Goal: Information Seeking & Learning: Learn about a topic

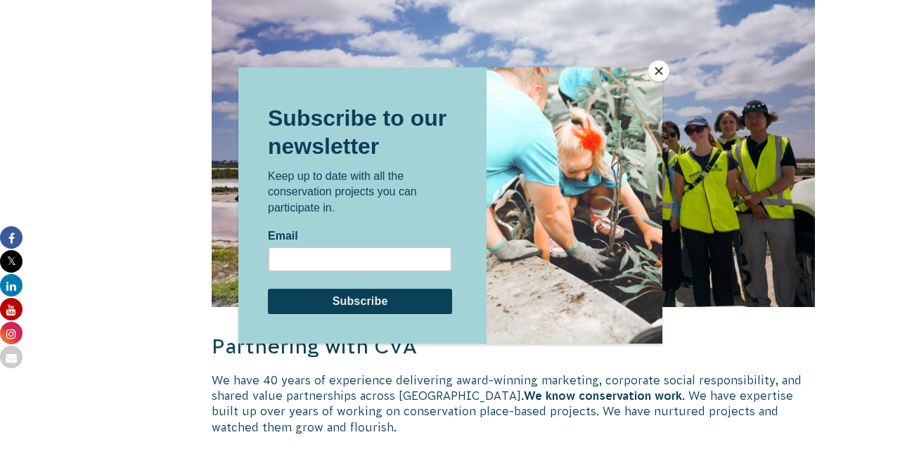
click at [660, 69] on button "Close" at bounding box center [658, 70] width 21 height 21
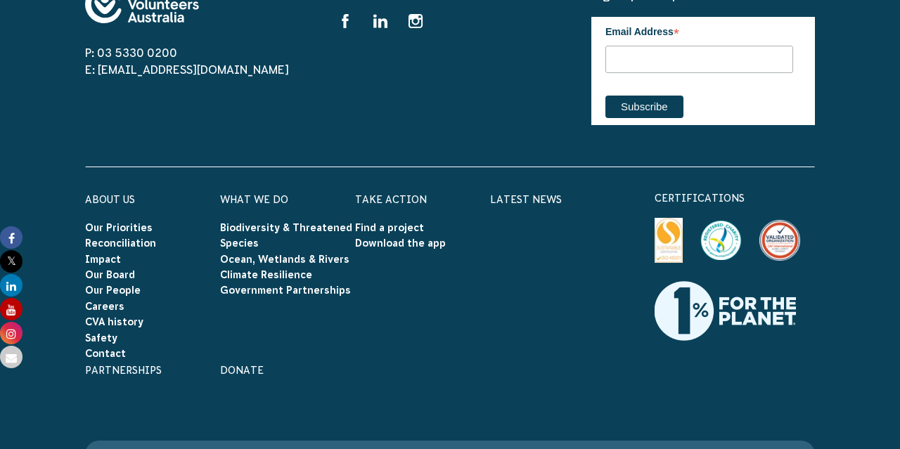
scroll to position [3943, 0]
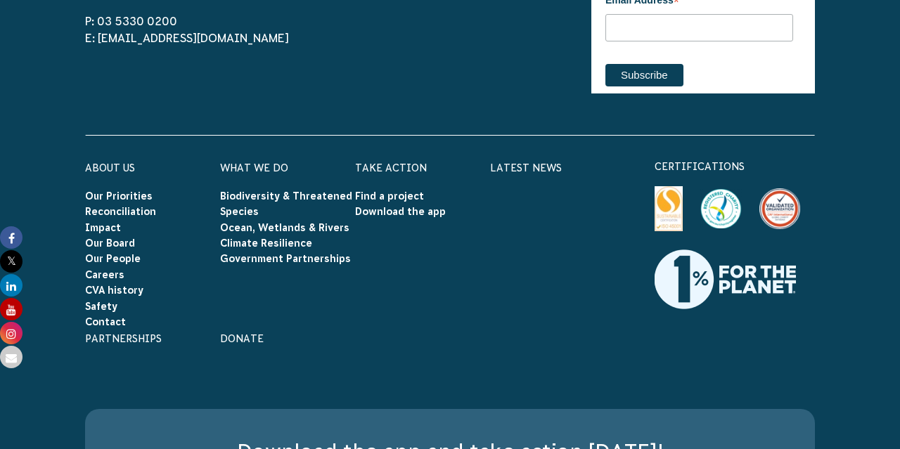
click at [142, 329] on h6 "Partnerships" at bounding box center [152, 338] width 135 height 18
click at [138, 333] on link "Partnerships" at bounding box center [123, 338] width 77 height 11
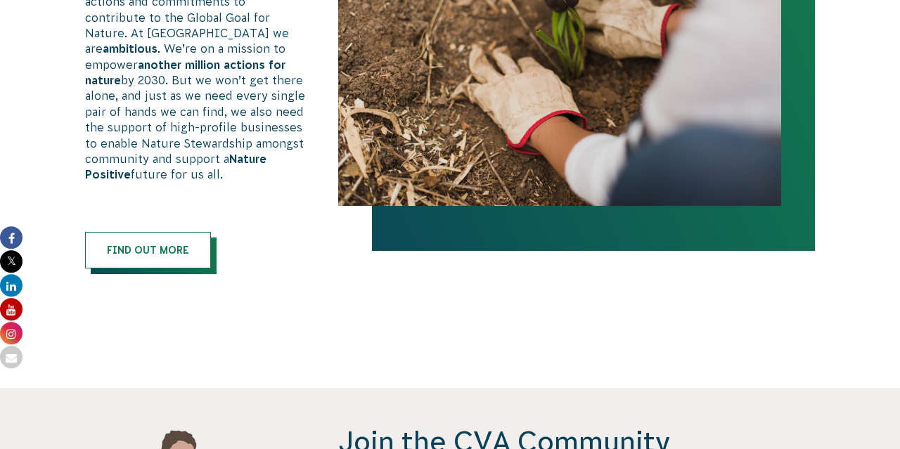
scroll to position [1004, 0]
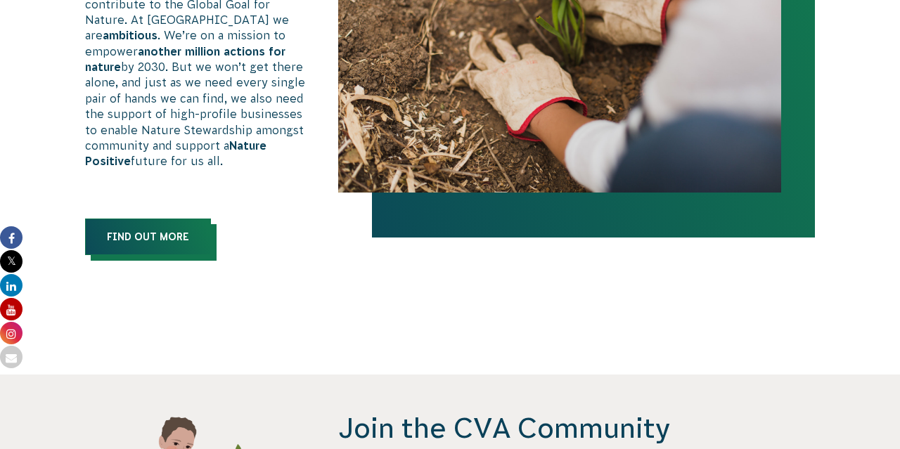
click at [150, 220] on link "Find out more" at bounding box center [148, 237] width 126 height 37
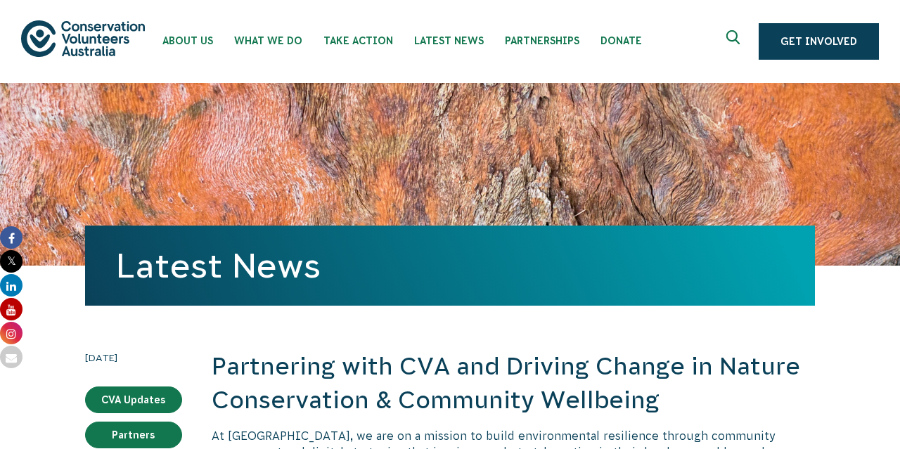
scroll to position [368, 0]
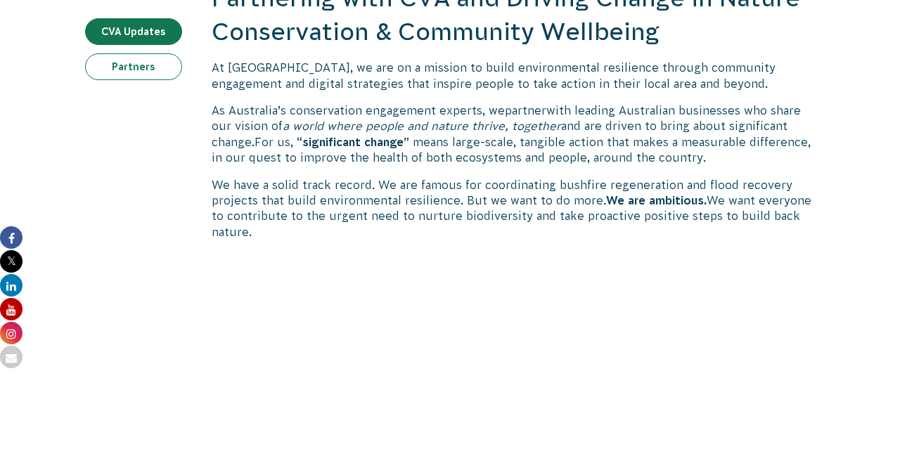
click at [154, 68] on link "Partners" at bounding box center [133, 66] width 97 height 27
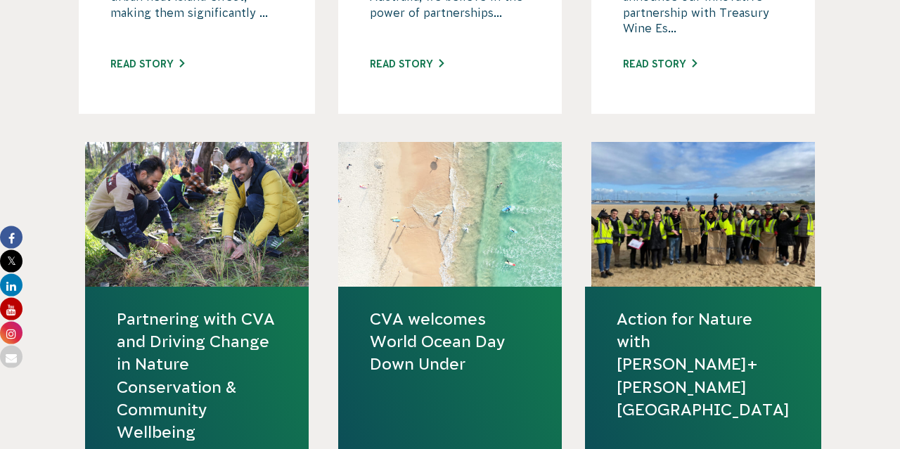
scroll to position [1004, 0]
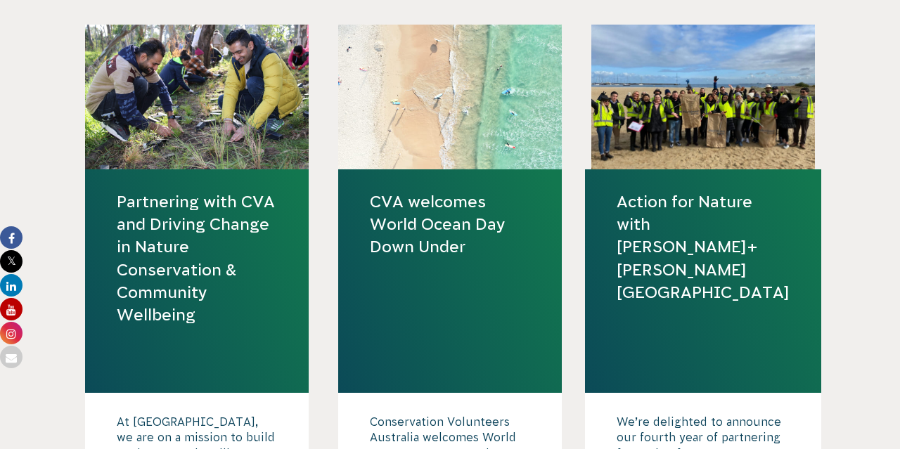
click at [708, 223] on link "Action for Nature with Kuehne+Nagel Australia" at bounding box center [702, 246] width 173 height 113
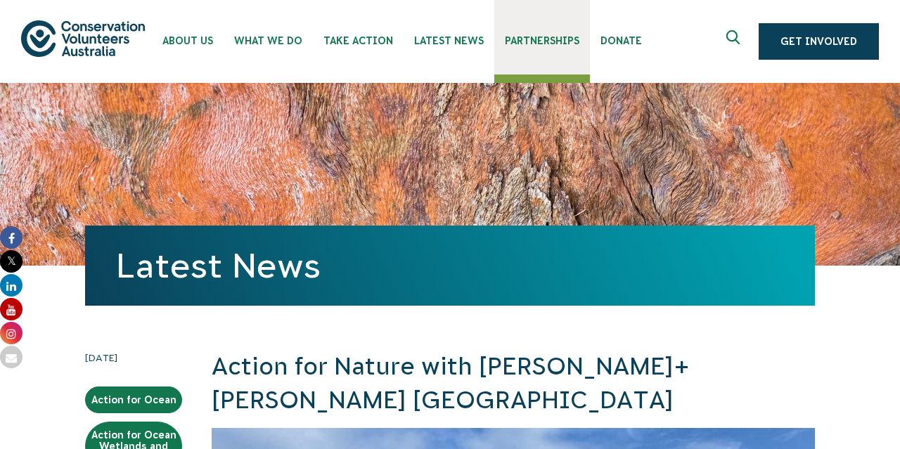
click at [548, 40] on span "Partnerships" at bounding box center [542, 40] width 75 height 11
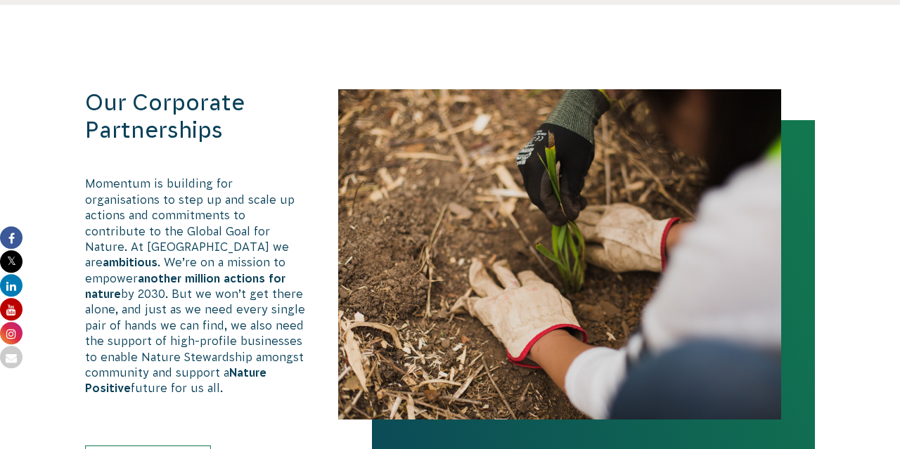
scroll to position [798, 0]
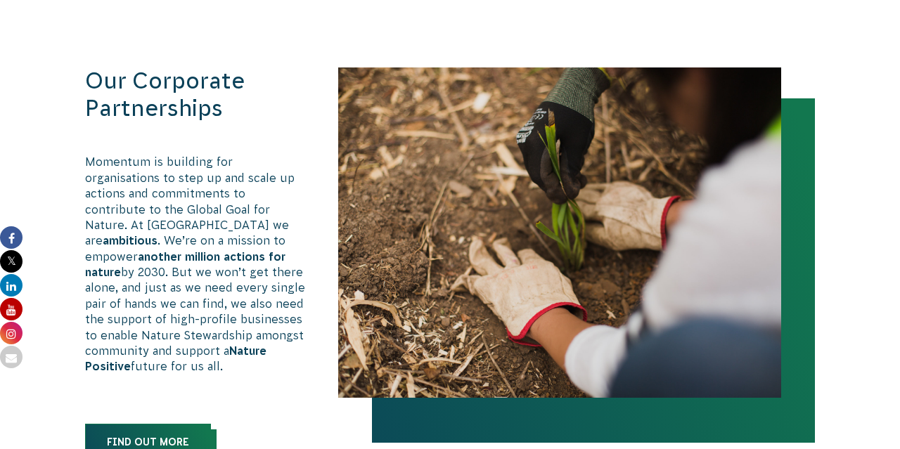
click at [150, 427] on link "Find out more" at bounding box center [148, 442] width 126 height 37
